Goal: Unclear: Browse casually

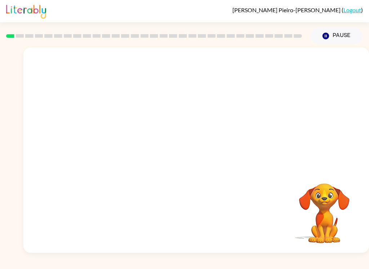
click at [336, 91] on div at bounding box center [195, 108] width 345 height 121
click at [111, 143] on video "Your browser must support playing .mp4 files to use Literably. Please try using…" at bounding box center [195, 108] width 345 height 121
click at [112, 142] on video "Your browser must support playing .mp4 files to use Literably. Please try using…" at bounding box center [195, 108] width 345 height 121
click at [113, 141] on video "Your browser must support playing .mp4 files to use Literably. Please try using…" at bounding box center [195, 108] width 345 height 121
click at [115, 135] on video "Your browser must support playing .mp4 files to use Literably. Please try using…" at bounding box center [195, 108] width 345 height 121
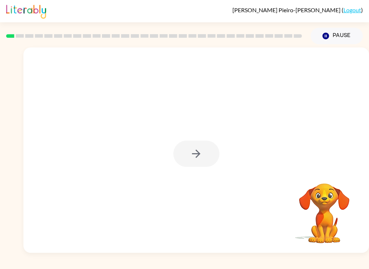
click at [194, 150] on div at bounding box center [196, 154] width 46 height 26
click at [193, 150] on icon "button" at bounding box center [196, 154] width 13 height 13
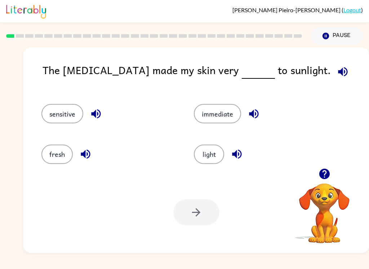
click at [48, 114] on button "sensitive" at bounding box center [62, 113] width 42 height 19
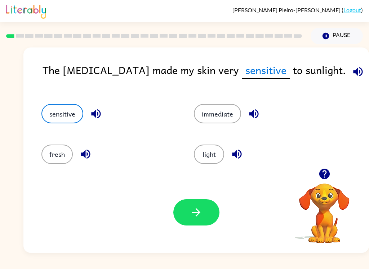
click at [198, 213] on icon "button" at bounding box center [196, 213] width 8 height 8
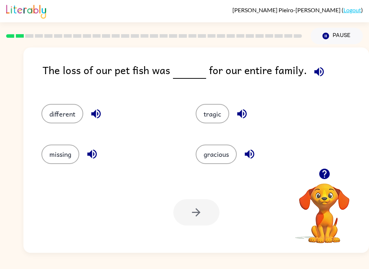
click at [218, 124] on button "tragic" at bounding box center [212, 113] width 33 height 19
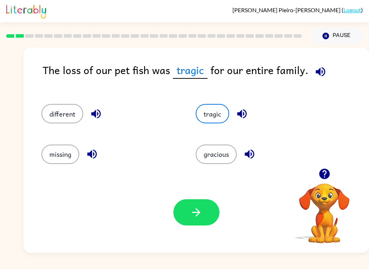
click at [191, 221] on button "button" at bounding box center [196, 213] width 46 height 26
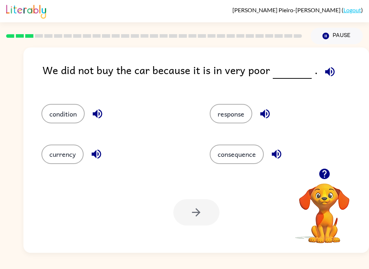
click at [50, 112] on button "condition" at bounding box center [62, 113] width 43 height 19
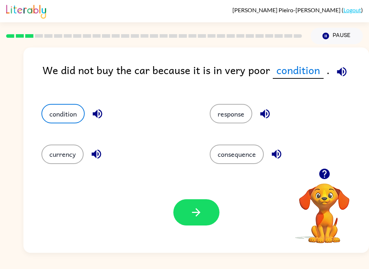
click at [189, 212] on button "button" at bounding box center [196, 213] width 46 height 26
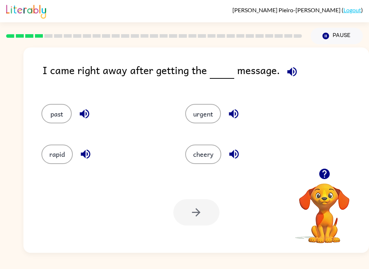
click at [208, 121] on button "urgent" at bounding box center [203, 113] width 36 height 19
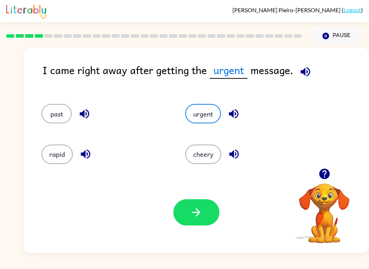
click at [207, 217] on button "button" at bounding box center [196, 213] width 46 height 26
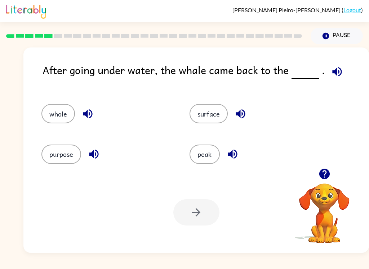
click at [208, 110] on button "surface" at bounding box center [208, 113] width 38 height 19
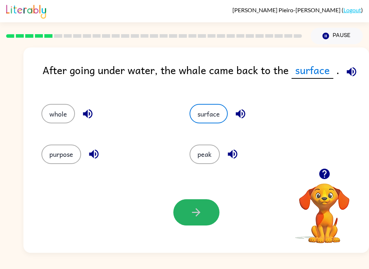
click at [198, 217] on icon "button" at bounding box center [196, 212] width 13 height 13
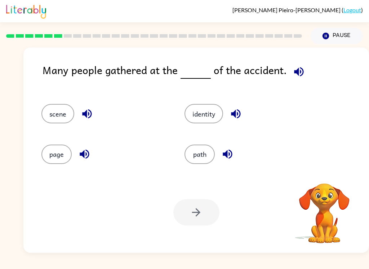
click at [32, 109] on div "scene" at bounding box center [99, 110] width 143 height 40
click at [50, 117] on button "scene" at bounding box center [57, 113] width 33 height 19
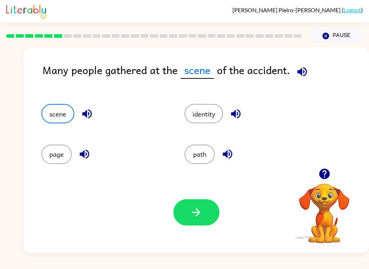
click at [199, 214] on icon "button" at bounding box center [196, 213] width 8 height 8
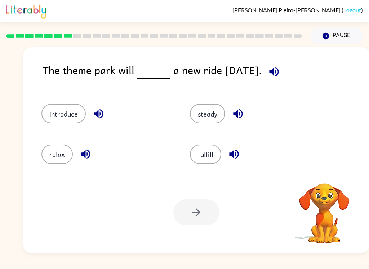
click at [64, 100] on div "introduce" at bounding box center [102, 110] width 148 height 40
click at [46, 107] on button "introduce" at bounding box center [63, 113] width 44 height 19
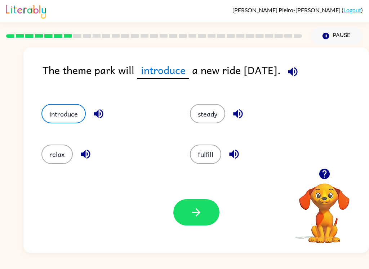
click at [196, 213] on icon "button" at bounding box center [196, 213] width 8 height 8
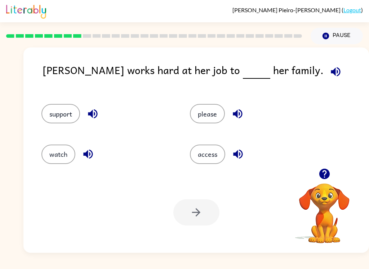
click at [55, 109] on button "support" at bounding box center [60, 113] width 39 height 19
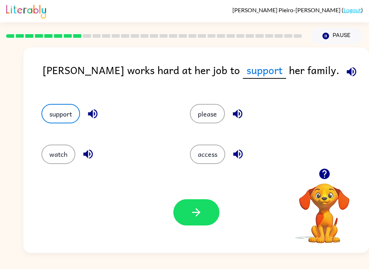
click at [211, 212] on button "button" at bounding box center [196, 213] width 46 height 26
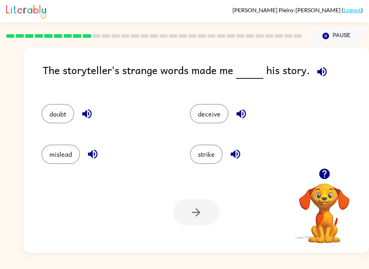
click at [204, 159] on button "strike" at bounding box center [206, 154] width 33 height 19
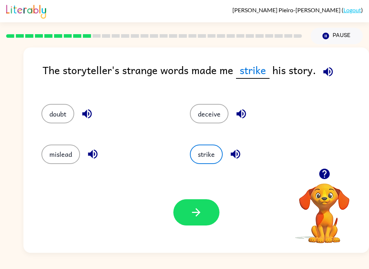
click at [197, 100] on div "deceive" at bounding box center [250, 110] width 148 height 40
click at [196, 100] on div "deceive" at bounding box center [250, 110] width 148 height 40
click at [205, 147] on button "strike" at bounding box center [206, 154] width 33 height 19
click at [204, 115] on button "deceive" at bounding box center [209, 113] width 39 height 19
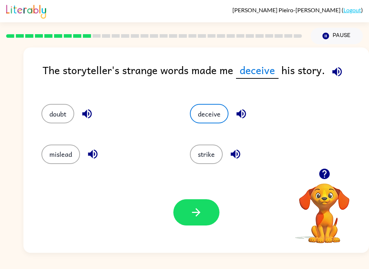
click at [335, 67] on icon "button" at bounding box center [337, 72] width 13 height 13
click at [67, 123] on button "doubt" at bounding box center [57, 113] width 33 height 19
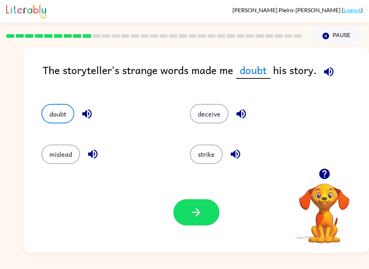
click at [190, 215] on icon "button" at bounding box center [196, 212] width 13 height 13
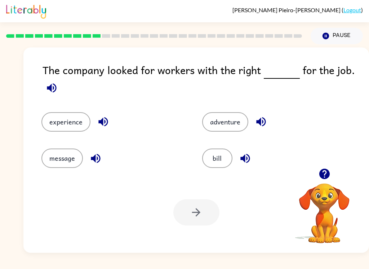
click at [57, 124] on button "experience" at bounding box center [65, 121] width 49 height 19
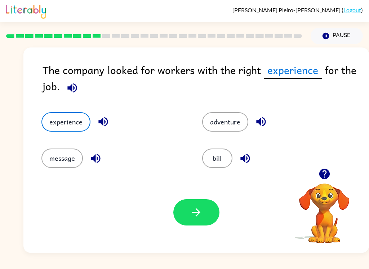
click at [196, 226] on button "button" at bounding box center [196, 213] width 46 height 26
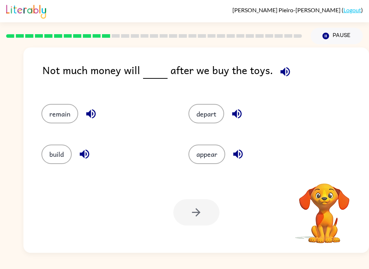
click at [54, 110] on button "remain" at bounding box center [59, 113] width 37 height 19
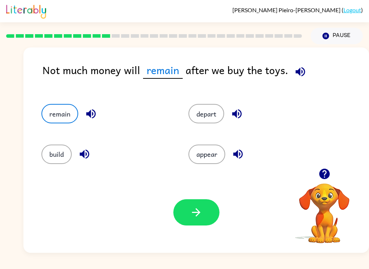
click at [193, 205] on button "button" at bounding box center [196, 213] width 46 height 26
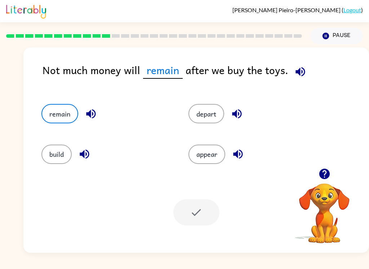
click at [200, 211] on div at bounding box center [196, 213] width 46 height 26
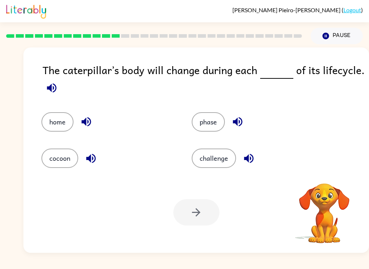
click at [61, 168] on button "cocoon" at bounding box center [59, 158] width 37 height 19
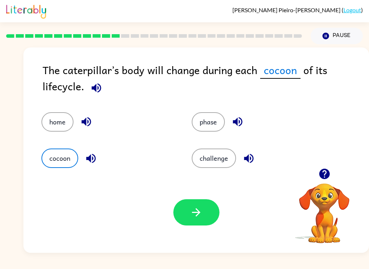
click at [201, 116] on button "phase" at bounding box center [208, 121] width 33 height 19
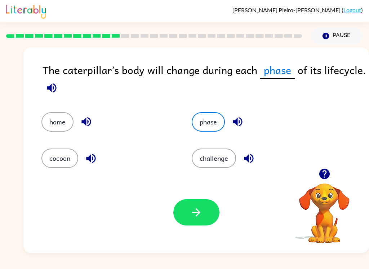
click at [192, 217] on icon "button" at bounding box center [196, 212] width 13 height 13
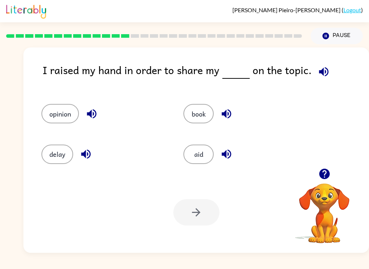
click at [54, 112] on button "opinion" at bounding box center [59, 113] width 37 height 19
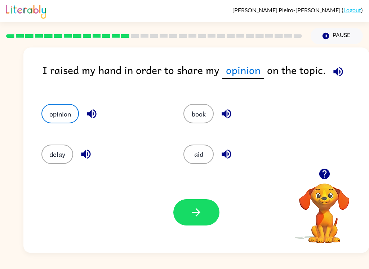
click at [192, 210] on icon "button" at bounding box center [196, 212] width 13 height 13
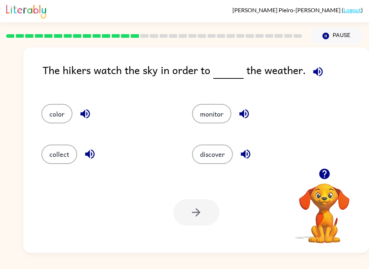
click at [215, 145] on button "discover" at bounding box center [212, 154] width 41 height 19
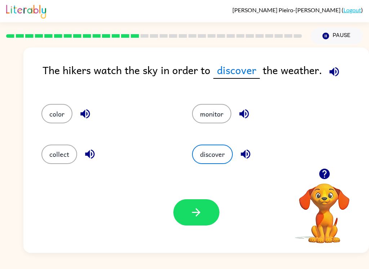
click at [189, 219] on button "button" at bounding box center [196, 213] width 46 height 26
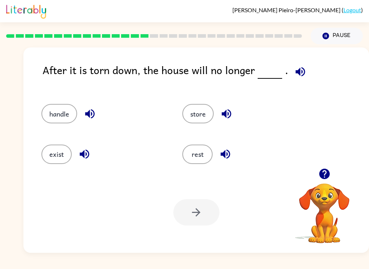
click at [50, 143] on div "exist" at bounding box center [98, 151] width 141 height 40
click at [56, 162] on button "exist" at bounding box center [56, 154] width 30 height 19
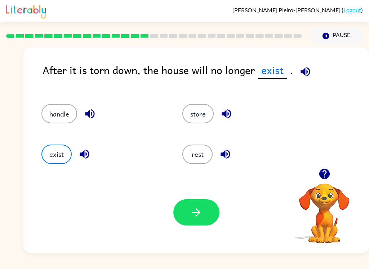
click at [178, 224] on button "button" at bounding box center [196, 213] width 46 height 26
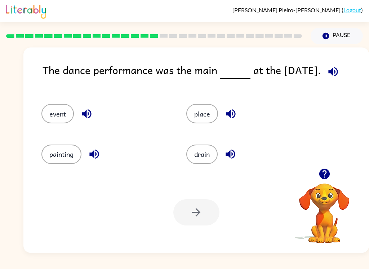
click at [49, 113] on button "event" at bounding box center [57, 113] width 32 height 19
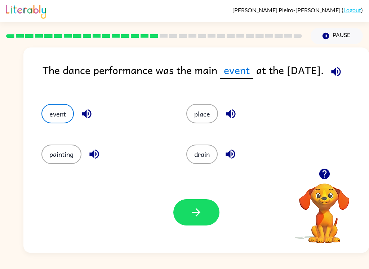
click at [173, 245] on div "Your browser must support playing .mp4 files to use Literably. Please try using…" at bounding box center [195, 212] width 345 height 81
click at [191, 219] on icon "button" at bounding box center [196, 212] width 13 height 13
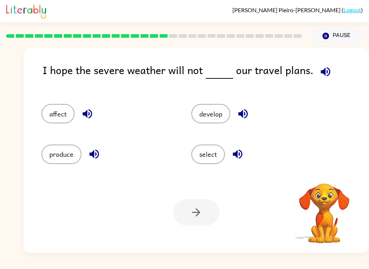
click at [55, 120] on button "affect" at bounding box center [57, 113] width 33 height 19
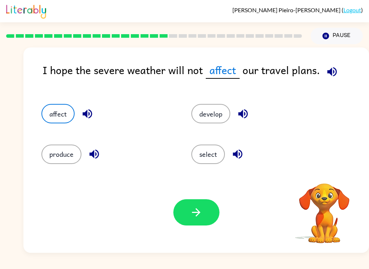
click at [207, 216] on button "button" at bounding box center [196, 213] width 46 height 26
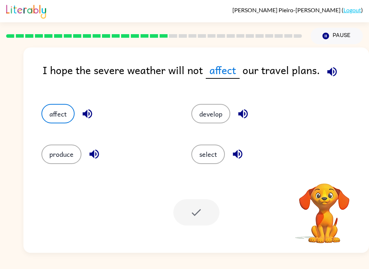
click at [207, 216] on div at bounding box center [196, 213] width 46 height 26
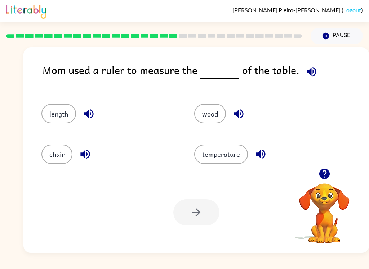
click at [49, 114] on button "length" at bounding box center [58, 113] width 35 height 19
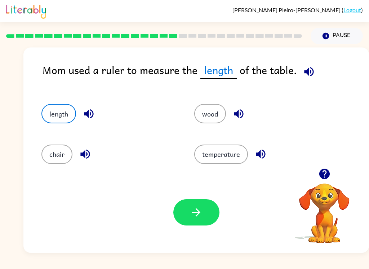
click at [192, 215] on icon "button" at bounding box center [196, 212] width 13 height 13
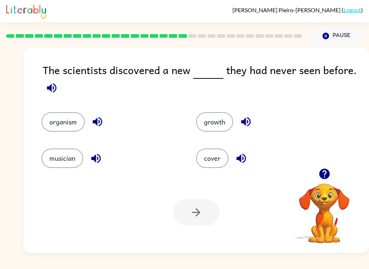
click at [50, 125] on button "organism" at bounding box center [62, 121] width 43 height 19
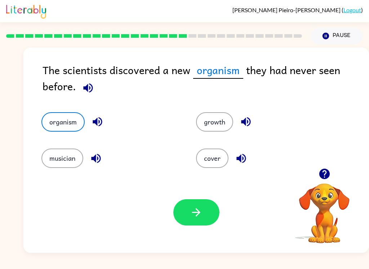
click at [187, 219] on button "button" at bounding box center [196, 213] width 46 height 26
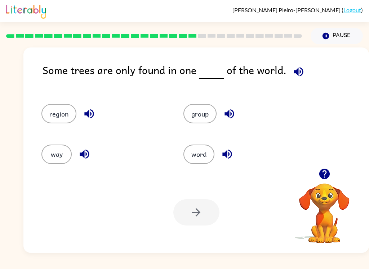
click at [51, 118] on button "region" at bounding box center [58, 113] width 35 height 19
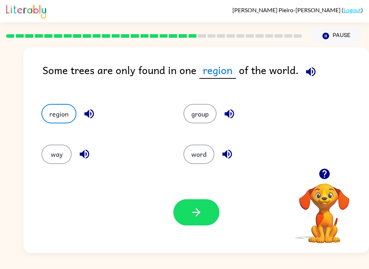
click at [201, 223] on button "button" at bounding box center [196, 213] width 46 height 26
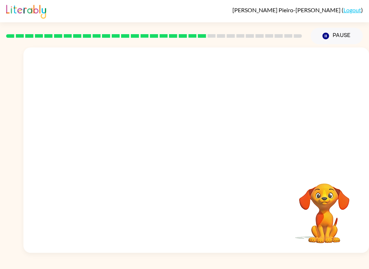
click at [130, 139] on video "Your browser must support playing .mp4 files to use Literably. Please try using…" at bounding box center [195, 108] width 345 height 121
click at [120, 122] on video "Your browser must support playing .mp4 files to use Literably. Please try using…" at bounding box center [195, 108] width 345 height 121
click at [124, 135] on video "Your browser must support playing .mp4 files to use Literably. Please try using…" at bounding box center [195, 108] width 345 height 121
click at [130, 146] on video "Your browser must support playing .mp4 files to use Literably. Please try using…" at bounding box center [195, 108] width 345 height 121
click at [129, 146] on video "Your browser must support playing .mp4 files to use Literably. Please try using…" at bounding box center [195, 108] width 345 height 121
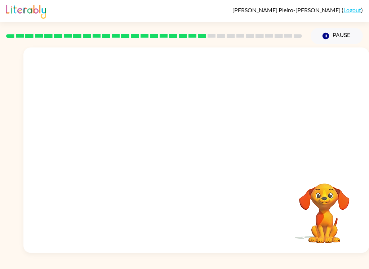
click at [127, 148] on video "Your browser must support playing .mp4 files to use Literably. Please try using…" at bounding box center [195, 108] width 345 height 121
click at [127, 142] on video "Your browser must support playing .mp4 files to use Literably. Please try using…" at bounding box center [195, 108] width 345 height 121
click at [129, 140] on video "Your browser must support playing .mp4 files to use Literably. Please try using…" at bounding box center [195, 108] width 345 height 121
click at [130, 134] on video "Your browser must support playing .mp4 files to use Literably. Please try using…" at bounding box center [195, 108] width 345 height 121
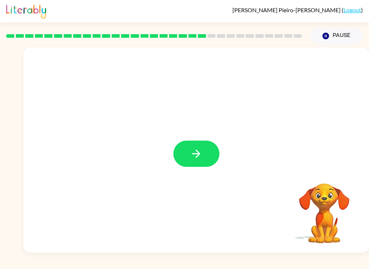
click at [195, 153] on icon "button" at bounding box center [196, 154] width 13 height 13
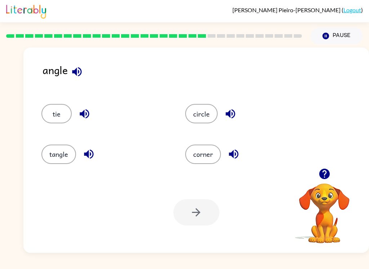
click at [204, 150] on button "corner" at bounding box center [203, 154] width 36 height 19
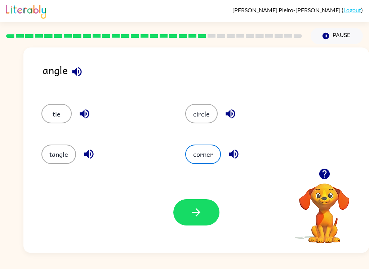
click at [204, 150] on button "corner" at bounding box center [203, 154] width 36 height 19
click at [189, 210] on button "button" at bounding box center [196, 213] width 46 height 26
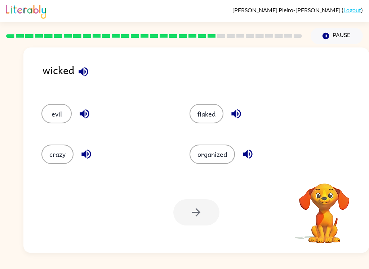
click at [56, 111] on button "evil" at bounding box center [56, 113] width 30 height 19
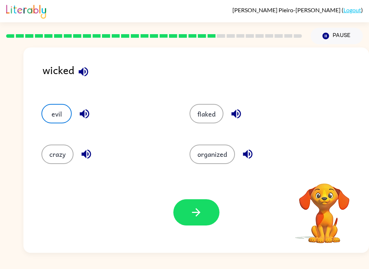
click at [196, 214] on icon "button" at bounding box center [196, 212] width 13 height 13
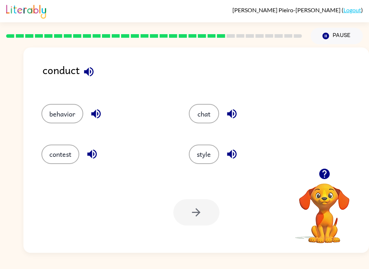
click at [54, 115] on button "behavior" at bounding box center [62, 113] width 42 height 19
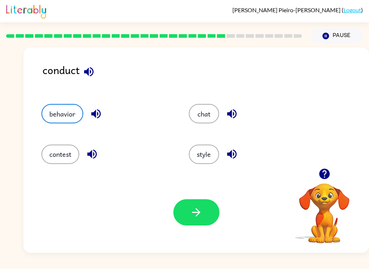
click at [50, 143] on div "contest" at bounding box center [101, 151] width 147 height 40
click at [54, 152] on button "contest" at bounding box center [60, 154] width 38 height 19
click at [210, 152] on button "style" at bounding box center [204, 154] width 30 height 19
click at [202, 124] on button "chat" at bounding box center [204, 113] width 30 height 19
click at [52, 154] on button "contest" at bounding box center [60, 154] width 38 height 19
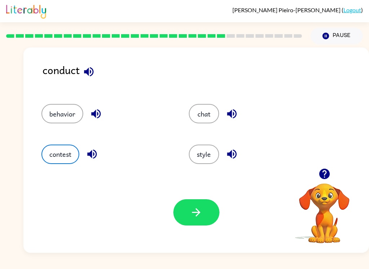
click at [204, 193] on div "Your browser must support playing .mp4 files to use Literably. Please try using…" at bounding box center [195, 212] width 345 height 81
click at [191, 217] on icon "button" at bounding box center [196, 212] width 13 height 13
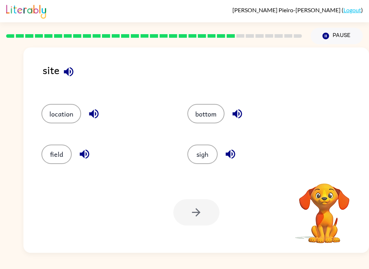
click at [62, 161] on button "field" at bounding box center [56, 154] width 30 height 19
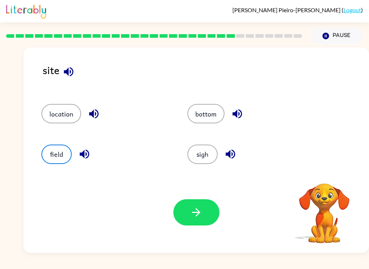
click at [57, 111] on button "location" at bounding box center [61, 113] width 40 height 19
click at [203, 207] on button "button" at bounding box center [196, 213] width 46 height 26
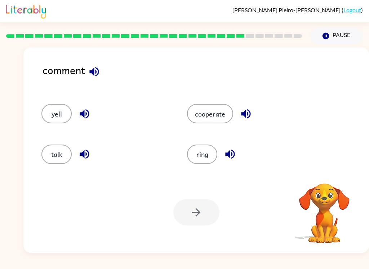
click at [54, 158] on button "talk" at bounding box center [56, 154] width 30 height 19
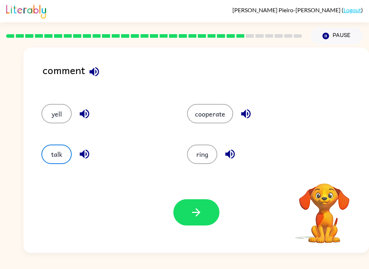
click at [204, 215] on button "button" at bounding box center [196, 213] width 46 height 26
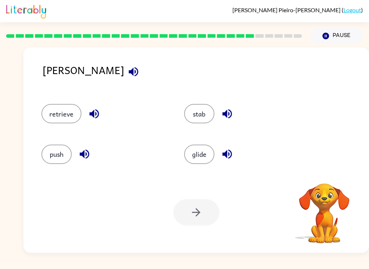
click at [202, 156] on button "glide" at bounding box center [199, 154] width 30 height 19
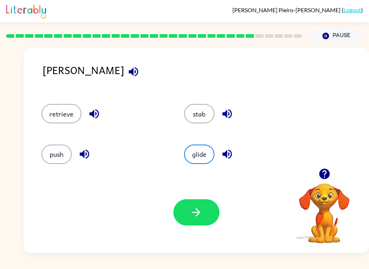
click at [198, 211] on icon "button" at bounding box center [196, 213] width 8 height 8
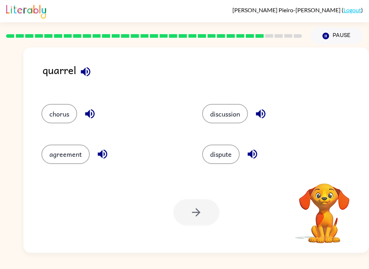
click at [58, 122] on button "chorus" at bounding box center [59, 113] width 36 height 19
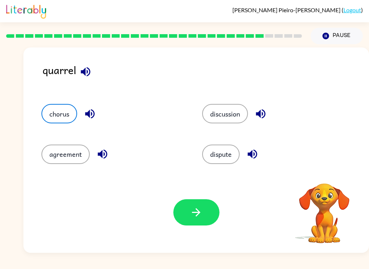
click at [197, 219] on icon "button" at bounding box center [196, 212] width 13 height 13
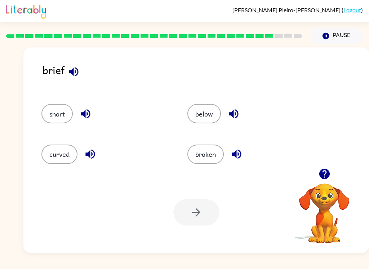
click at [49, 119] on button "short" at bounding box center [56, 113] width 31 height 19
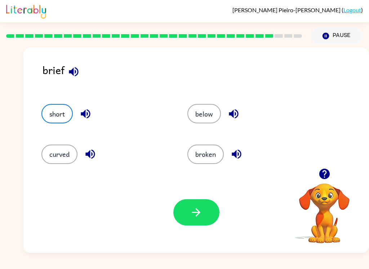
click at [202, 220] on button "button" at bounding box center [196, 213] width 46 height 26
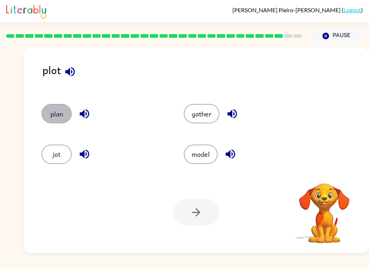
click at [53, 115] on button "plan" at bounding box center [56, 113] width 30 height 19
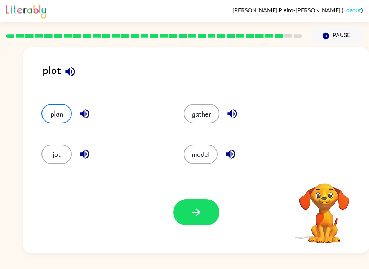
click at [201, 214] on icon "button" at bounding box center [196, 212] width 13 height 13
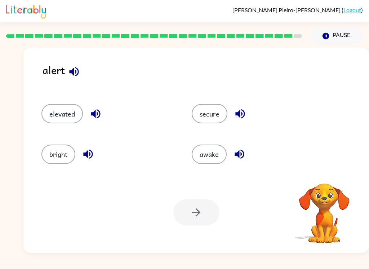
click at [214, 124] on button "secure" at bounding box center [210, 113] width 36 height 19
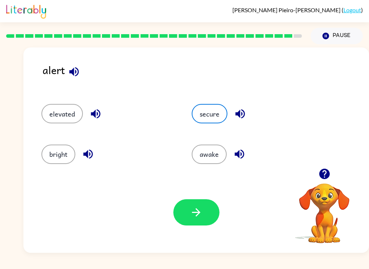
click at [185, 222] on button "button" at bounding box center [196, 213] width 46 height 26
